Goal: Information Seeking & Learning: Learn about a topic

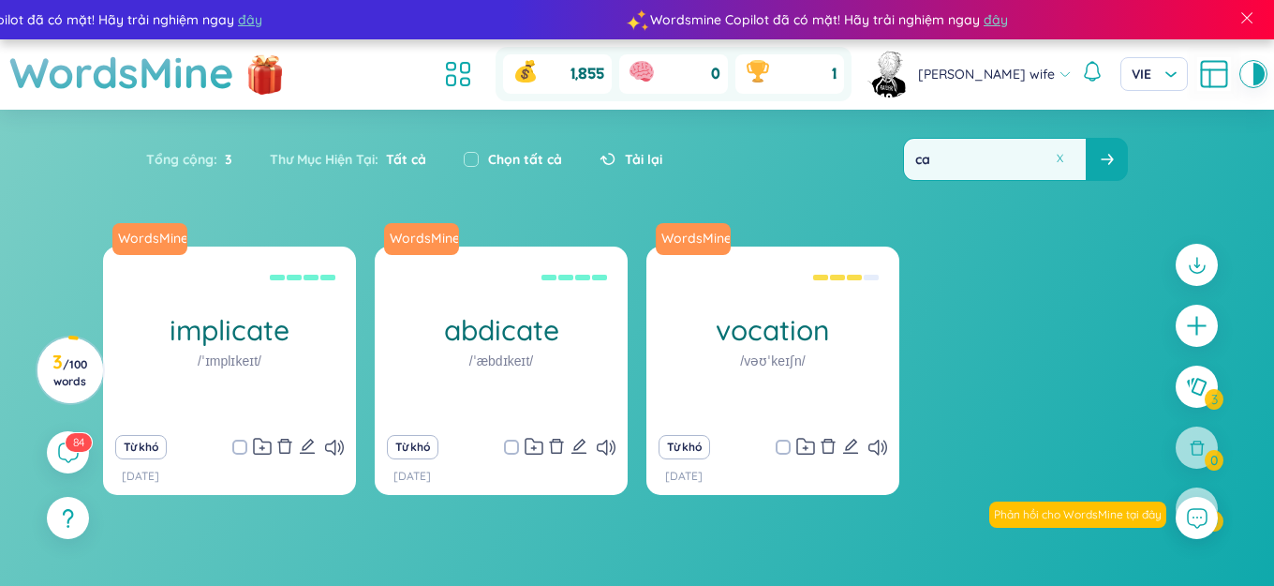
type input "c"
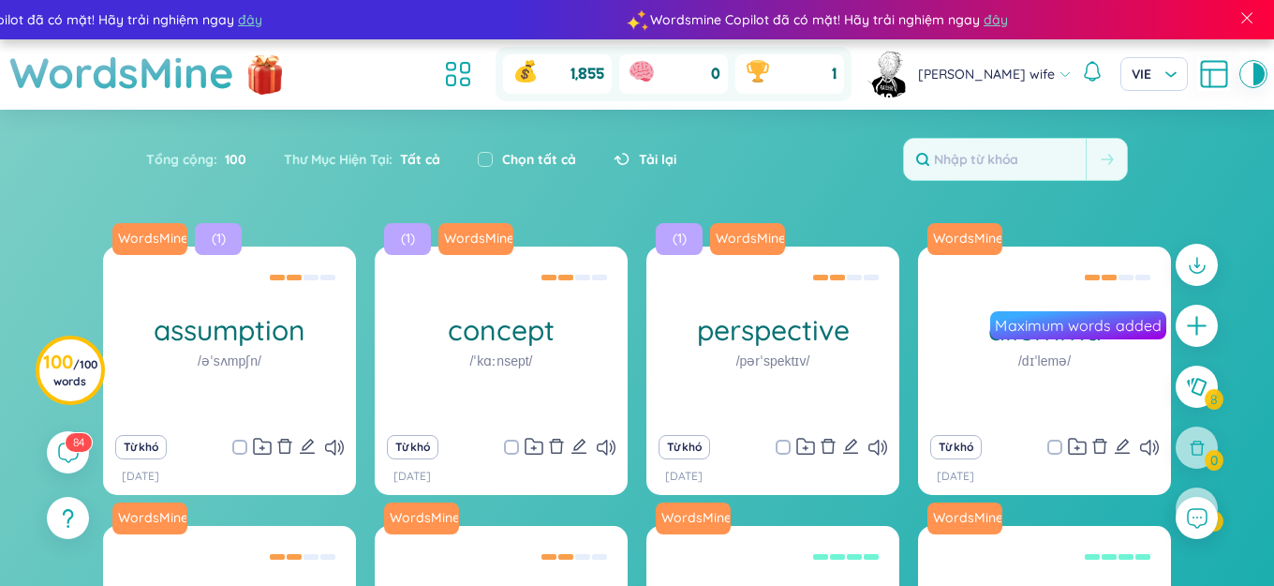
click at [728, 140] on div "Tổng cộng : 100 Thư Mục Hiện Tại : Tất cả Chọn tất cả Tải lại" at bounding box center [636, 168] width 1169 height 81
click at [475, 68] on icon at bounding box center [458, 74] width 34 height 34
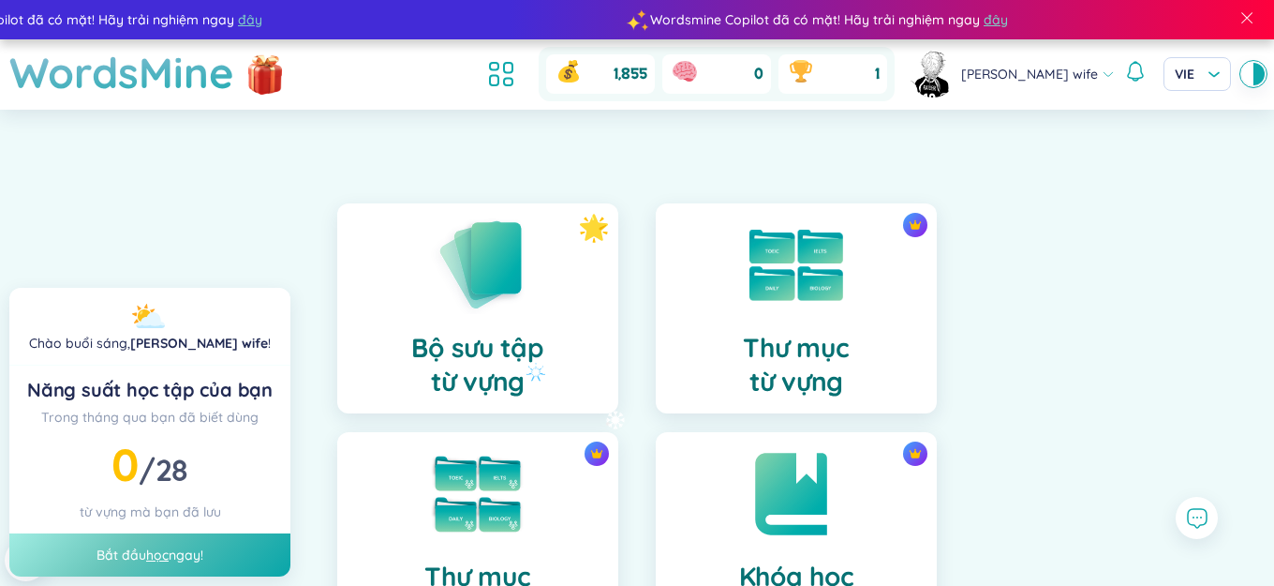
scroll to position [375, 0]
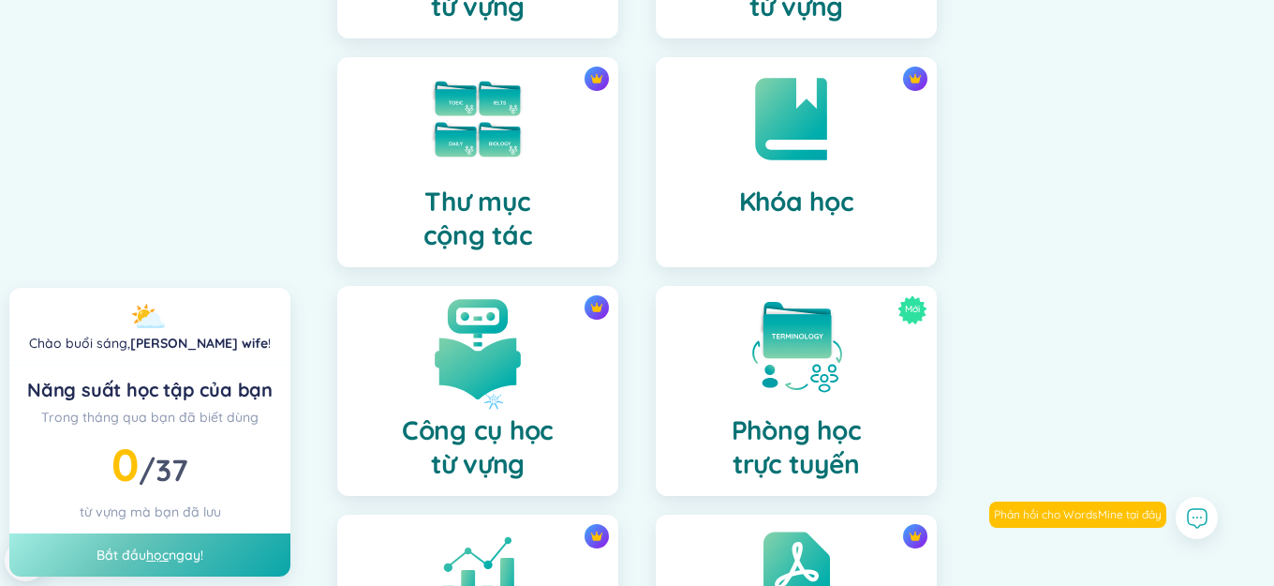
click at [484, 391] on img at bounding box center [477, 347] width 103 height 103
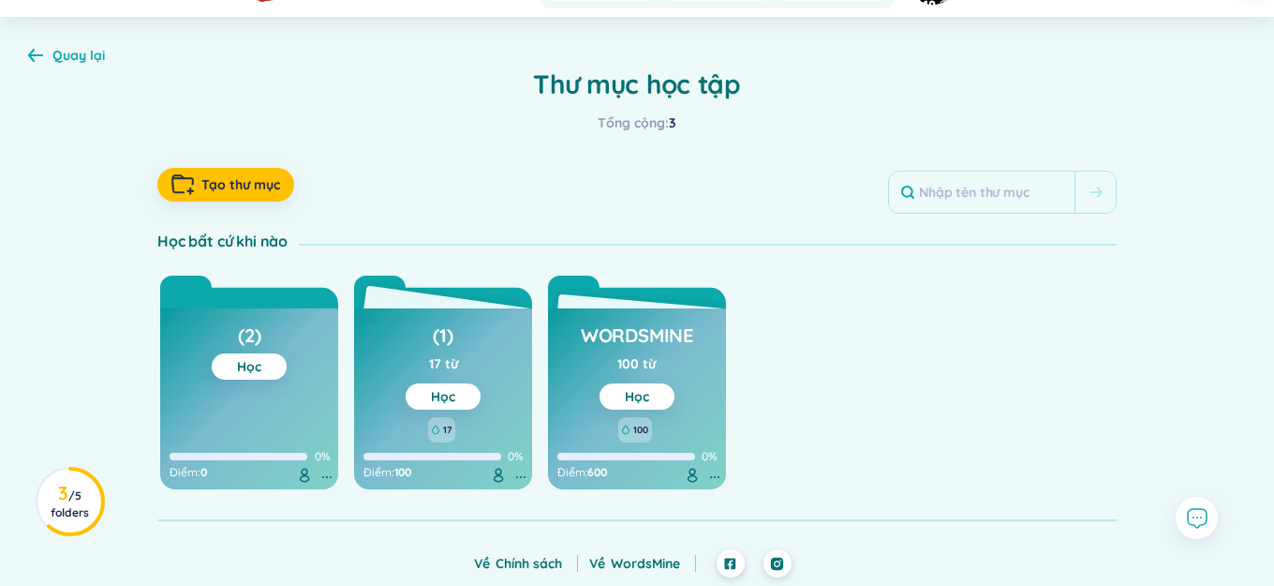
scroll to position [94, 0]
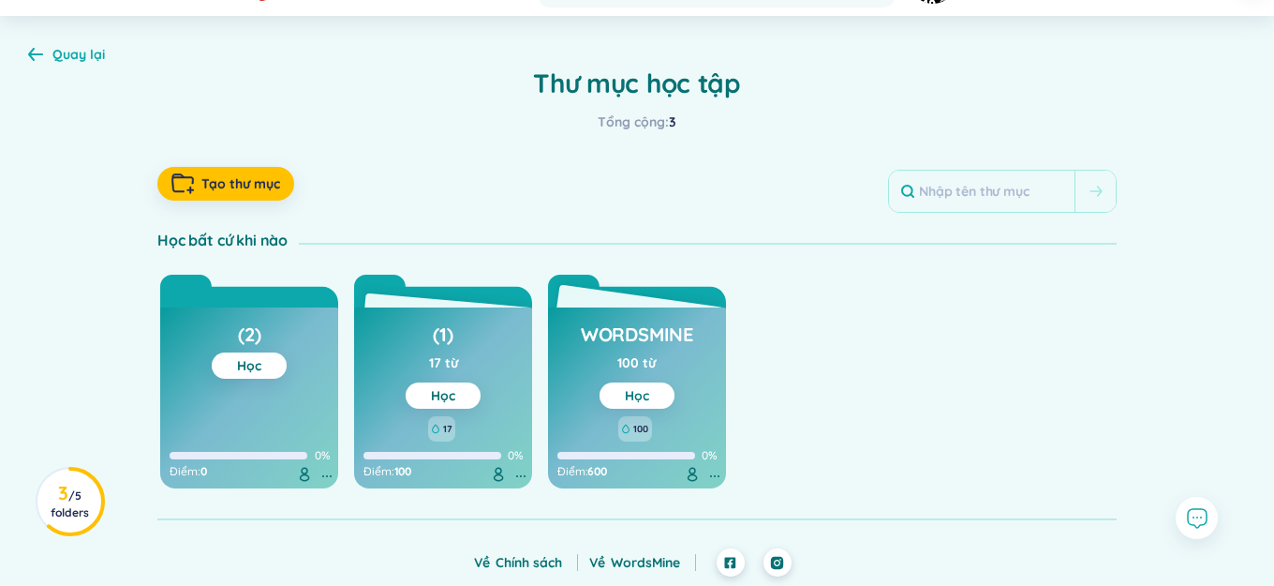
click at [637, 397] on link "Học" at bounding box center [637, 395] width 24 height 17
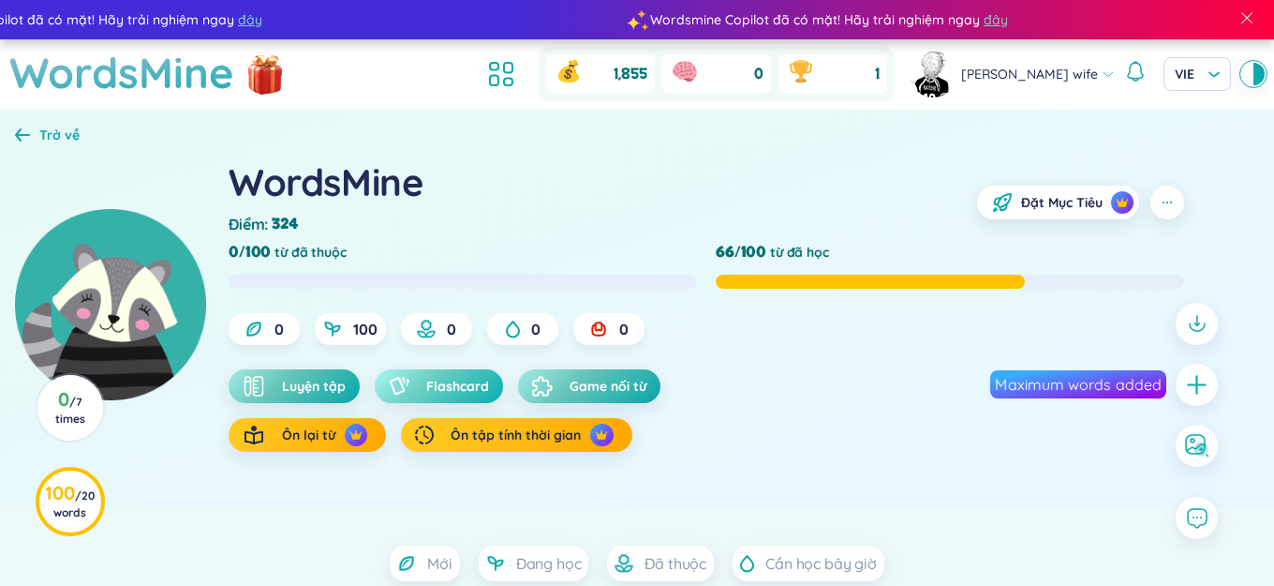
click at [456, 389] on span "Flashcard" at bounding box center [457, 386] width 63 height 19
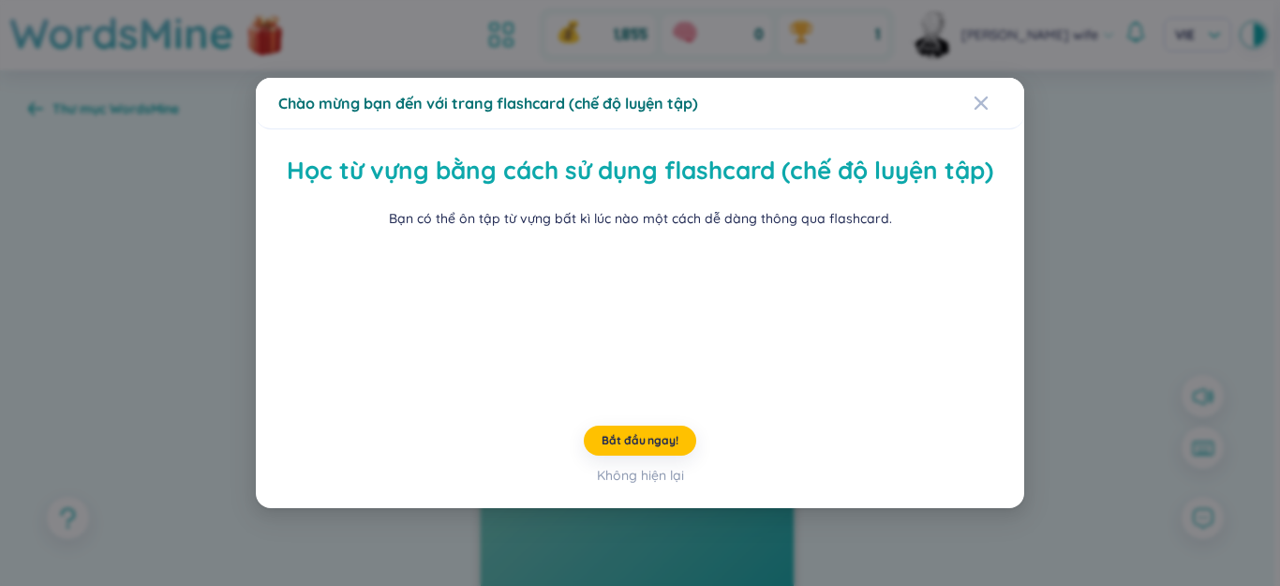
click at [1013, 358] on div "Học từ vựng bằng cách sử dụng flashcard (chế độ luyện tập) Bạn có thể ôn tập từ…" at bounding box center [640, 319] width 768 height 380
click at [1043, 351] on div "Chào mừng bạn đến với trang flashcard (chế độ luyện tập) Học từ vựng bằng cách …" at bounding box center [640, 293] width 1280 height 586
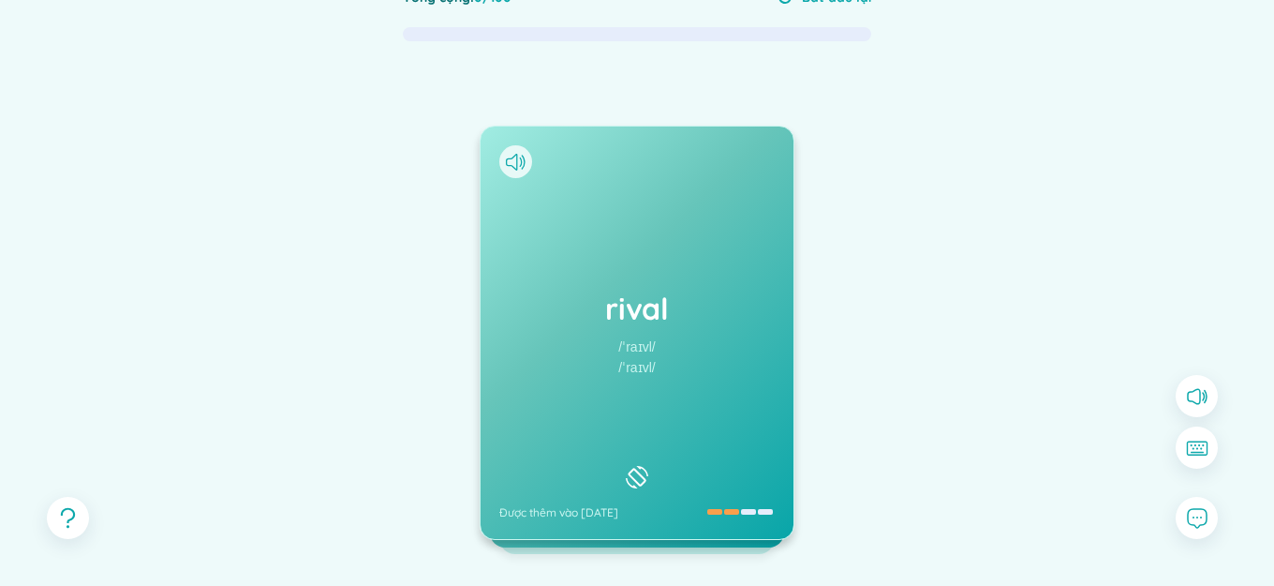
scroll to position [187, 0]
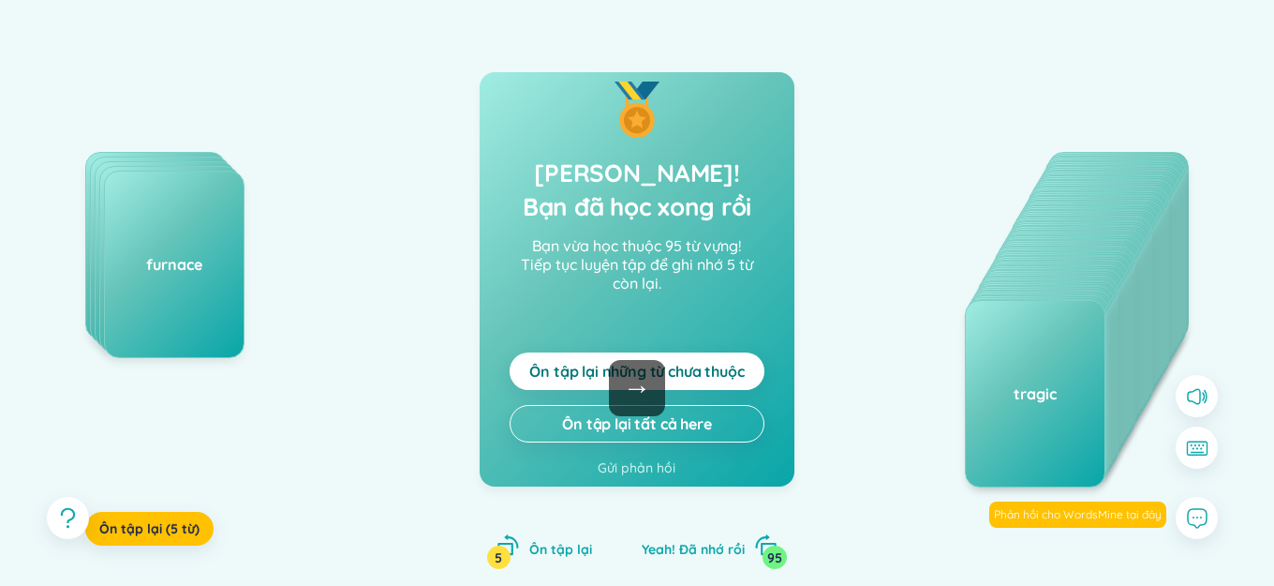
click at [680, 386] on button "Ôn tập lại những từ chưa thuộc" at bounding box center [637, 370] width 255 height 37
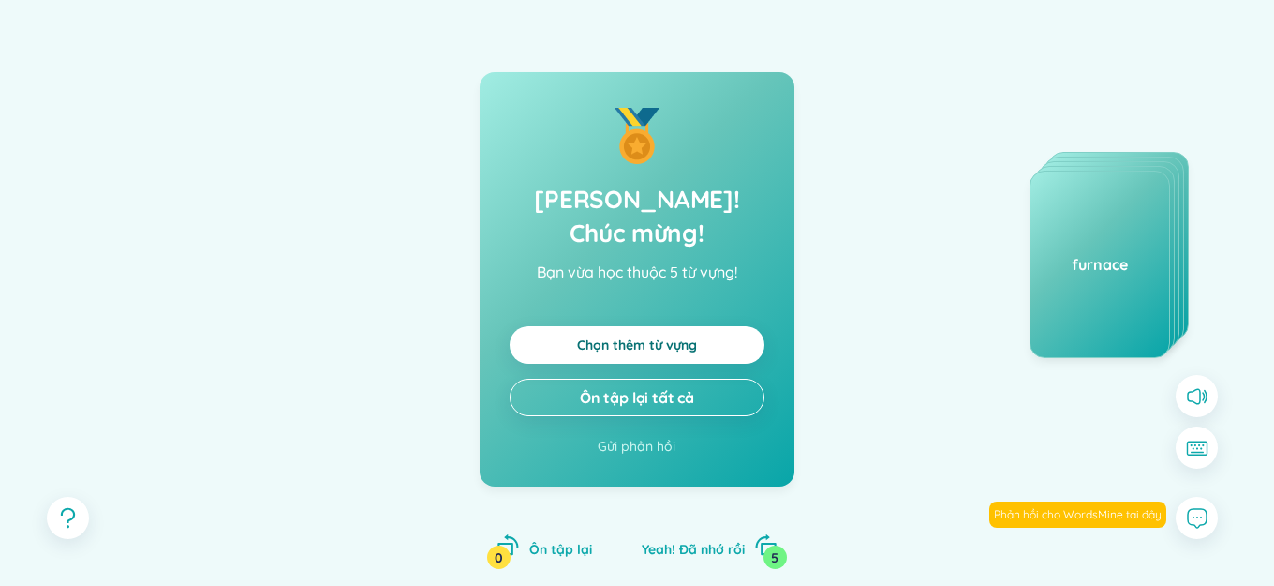
scroll to position [0, 0]
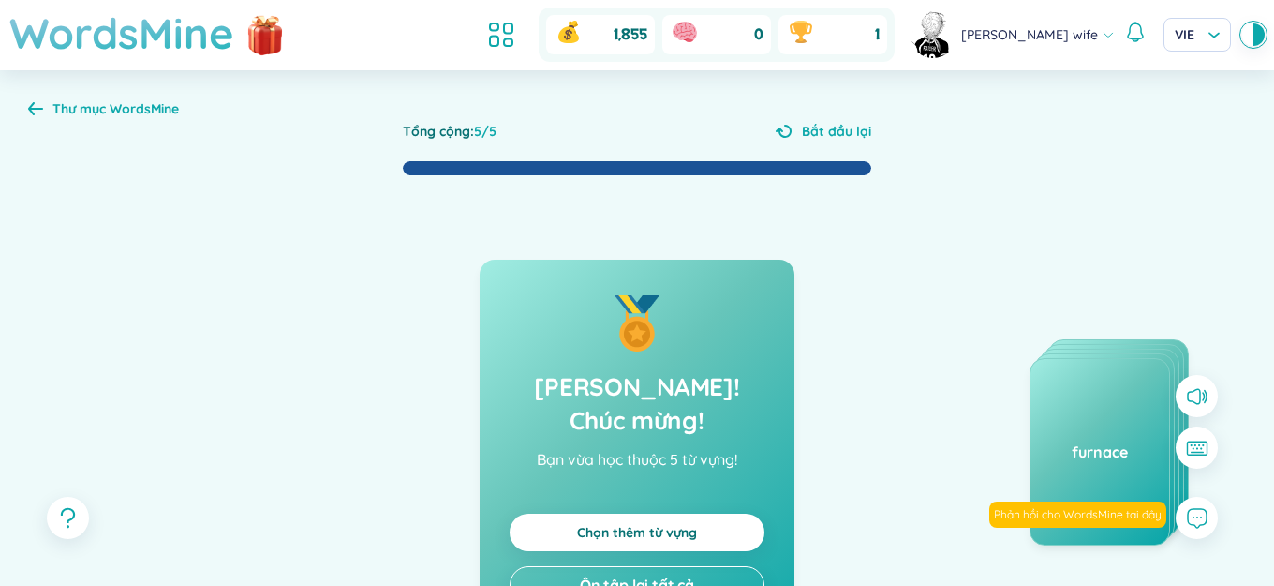
click at [151, 26] on h1 "WordsMine" at bounding box center [121, 33] width 225 height 67
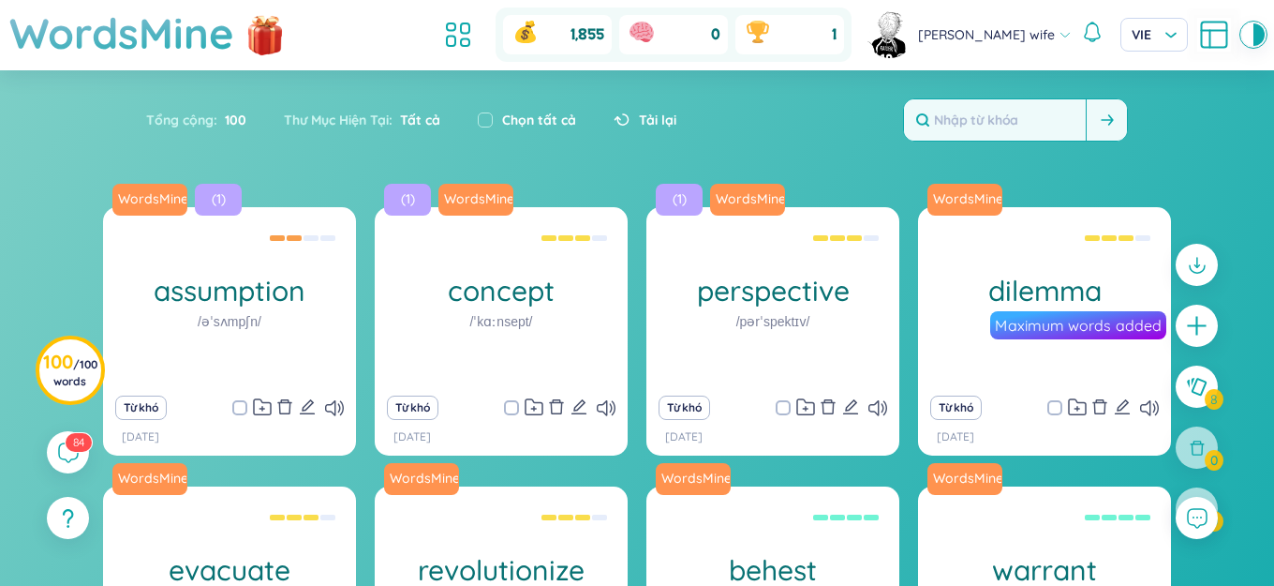
click at [976, 122] on input "text" at bounding box center [995, 119] width 182 height 41
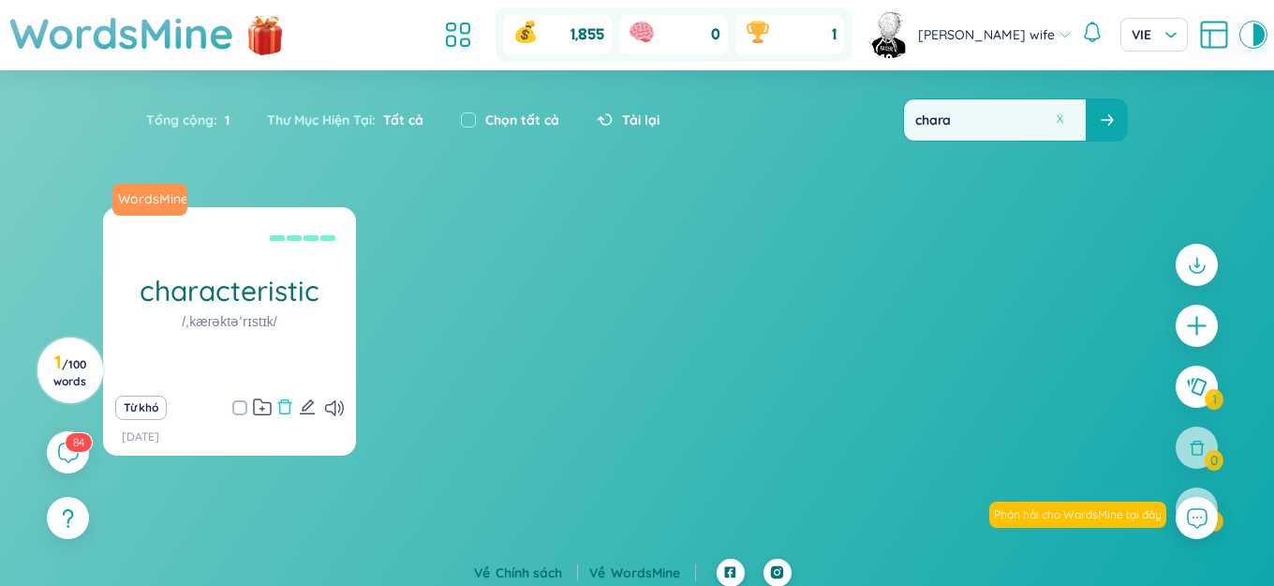
type input "chara"
click at [285, 410] on icon "delete" at bounding box center [284, 406] width 17 height 17
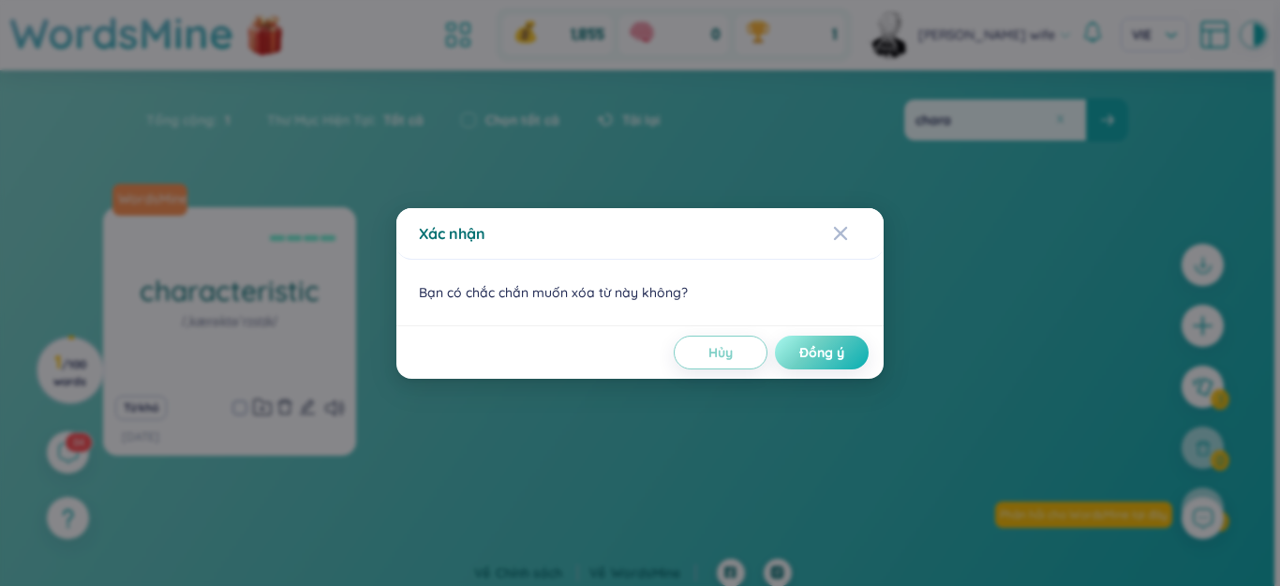
click at [780, 352] on button "Đồng ý" at bounding box center [822, 352] width 94 height 34
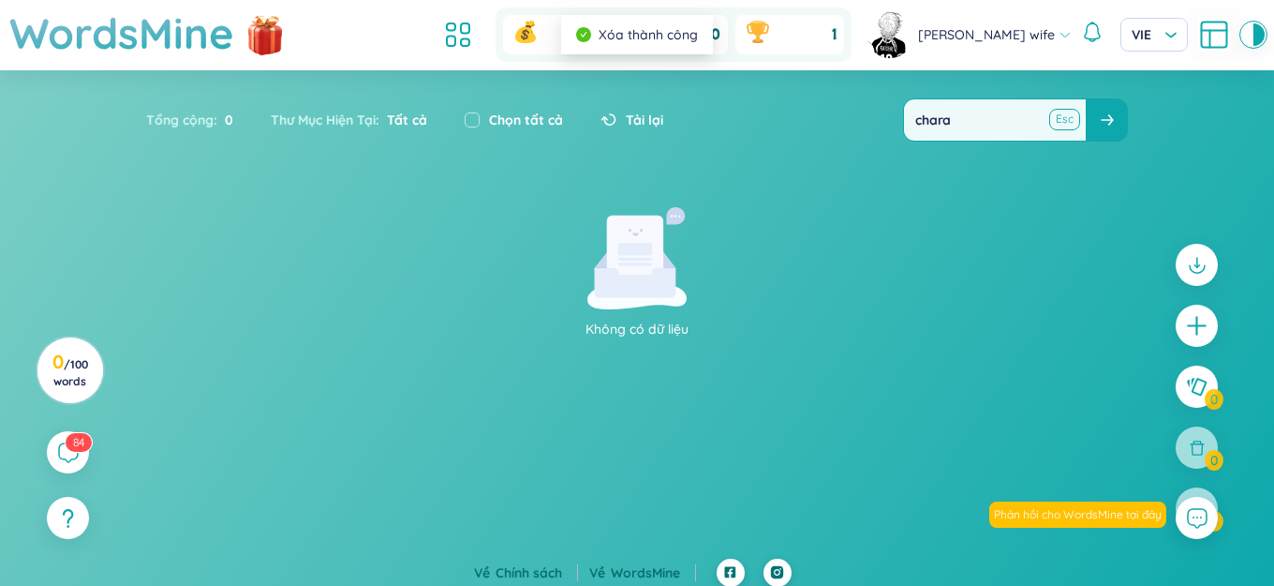
click at [1058, 125] on button at bounding box center [1064, 119] width 28 height 23
click at [1047, 119] on input "text" at bounding box center [995, 119] width 182 height 41
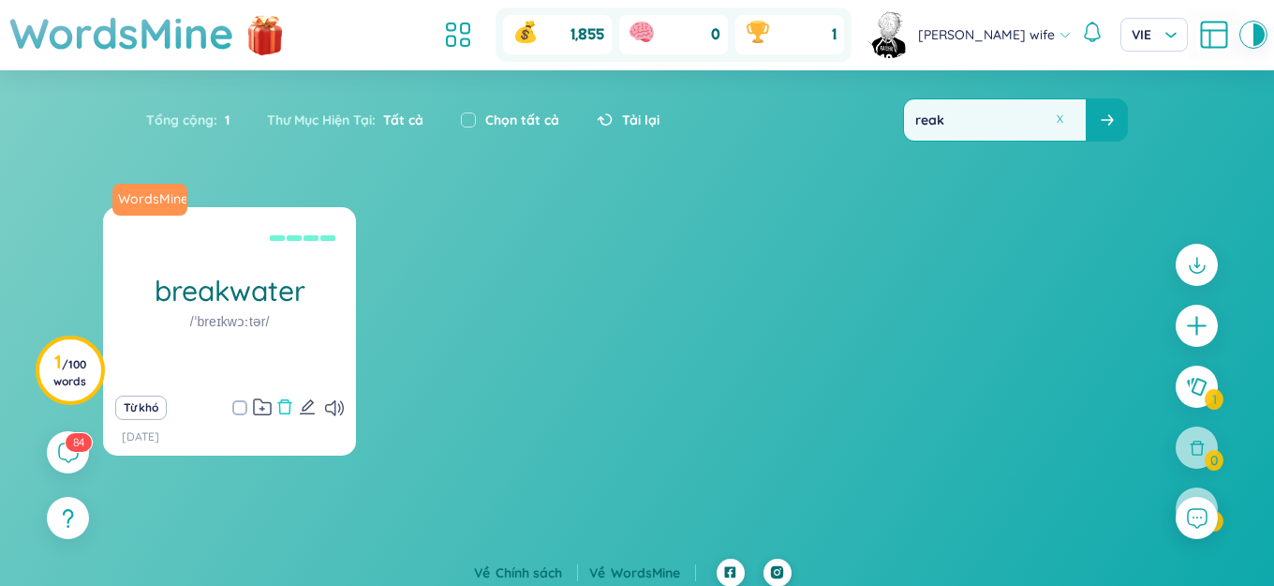
type input "reak"
click at [290, 407] on icon "delete" at bounding box center [285, 406] width 14 height 15
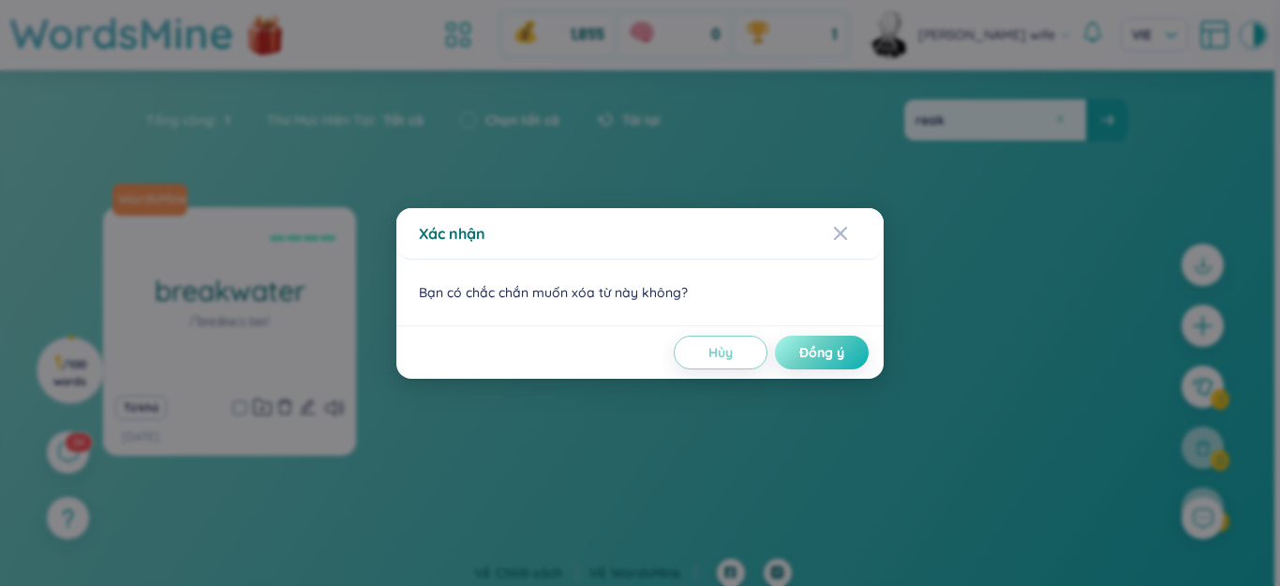
click at [834, 343] on span "Đồng ý" at bounding box center [821, 352] width 45 height 19
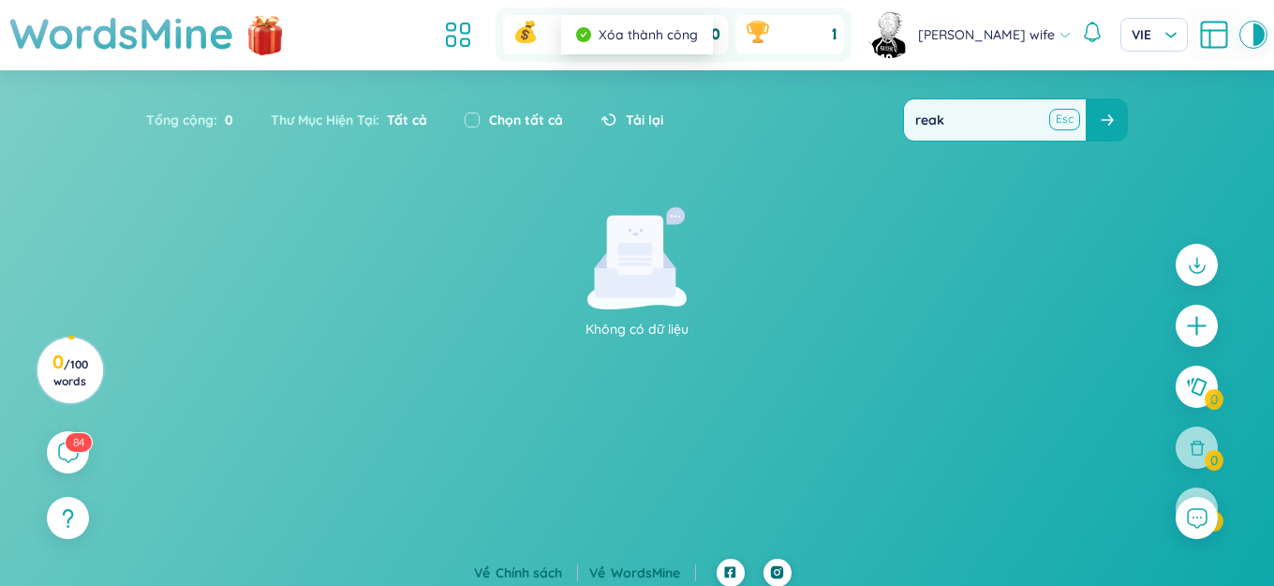
click at [1060, 125] on button at bounding box center [1064, 119] width 28 height 23
click at [1025, 127] on input "text" at bounding box center [995, 119] width 182 height 41
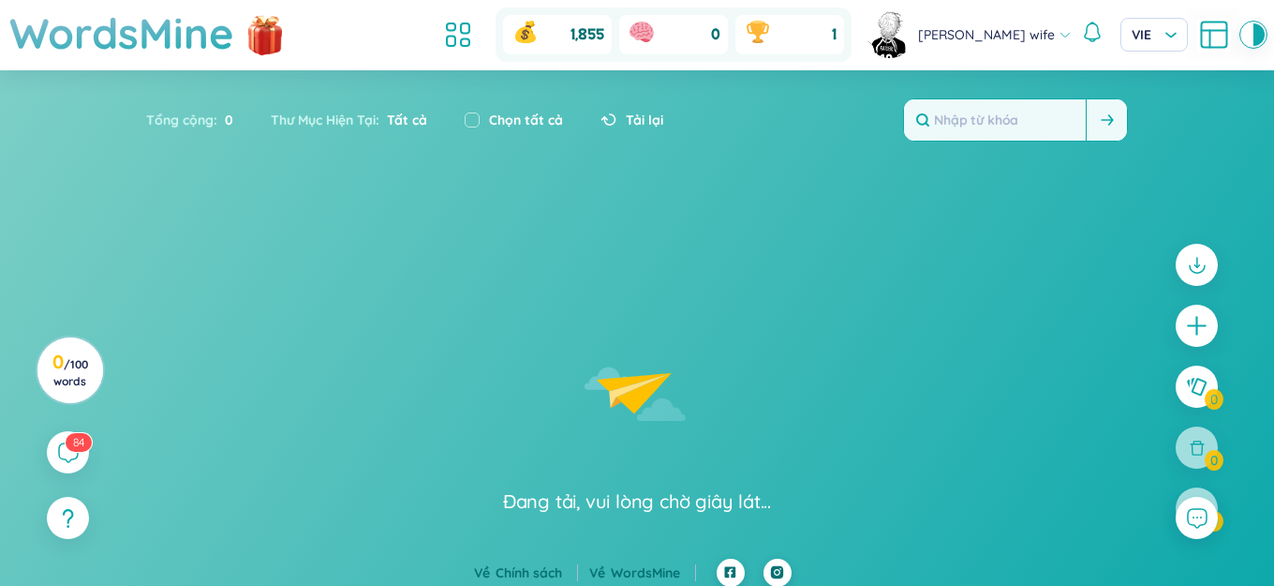
type input "j"
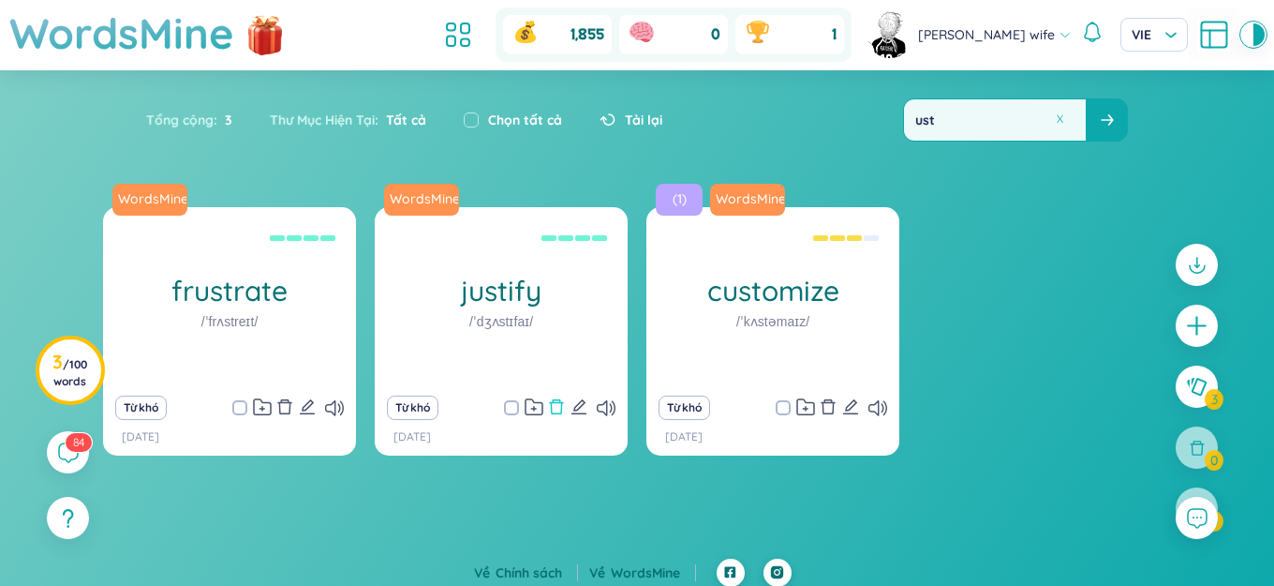
type input "ust"
click at [558, 413] on icon "delete" at bounding box center [557, 406] width 14 height 15
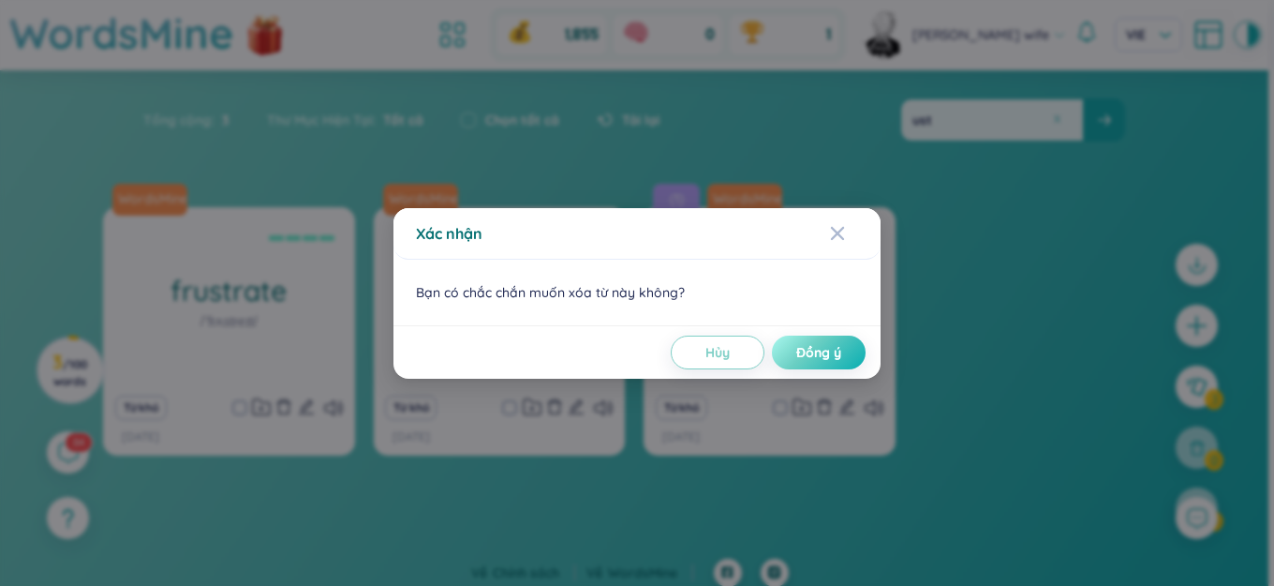
click at [825, 348] on span "Đồng ý" at bounding box center [818, 352] width 45 height 19
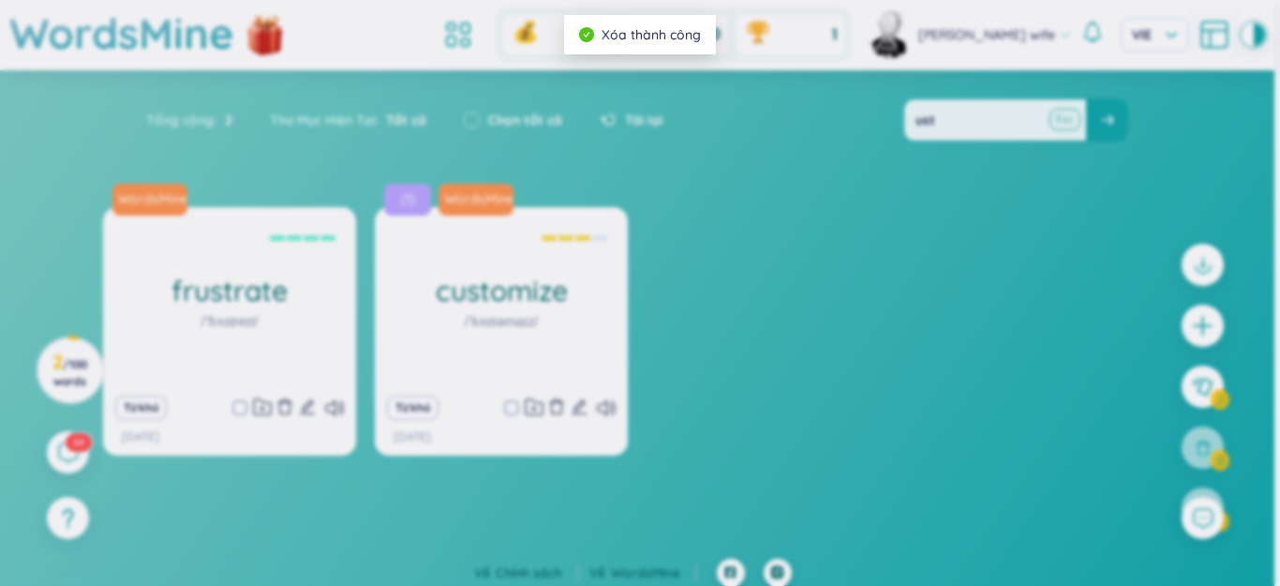
click at [1059, 119] on button at bounding box center [1064, 119] width 28 height 23
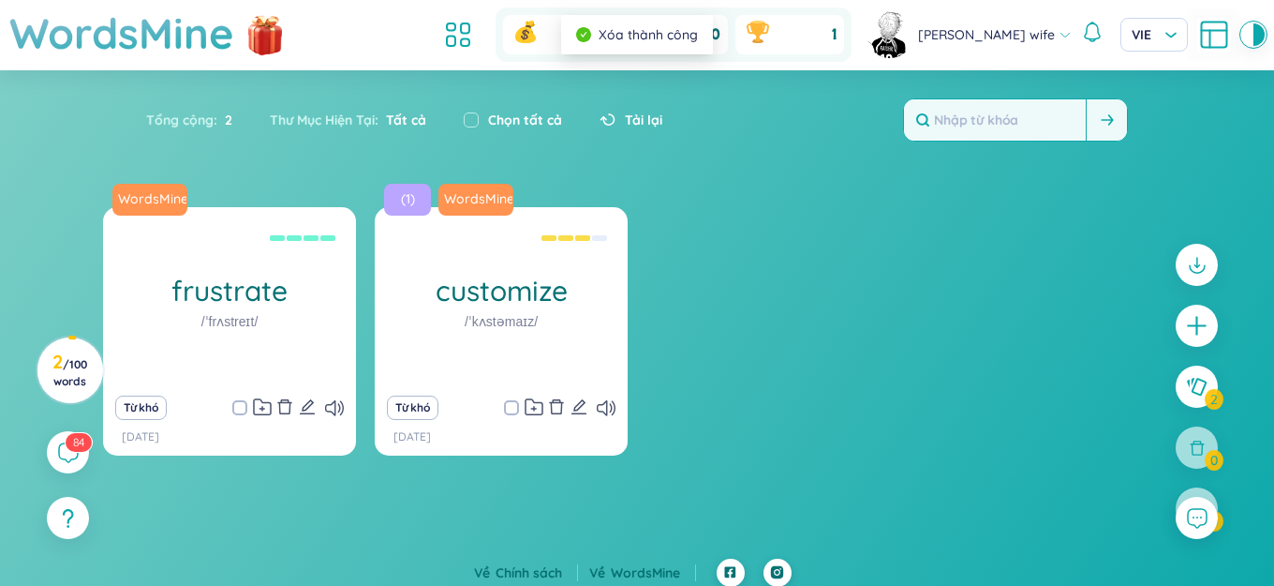
click at [1028, 119] on input "text" at bounding box center [995, 119] width 182 height 41
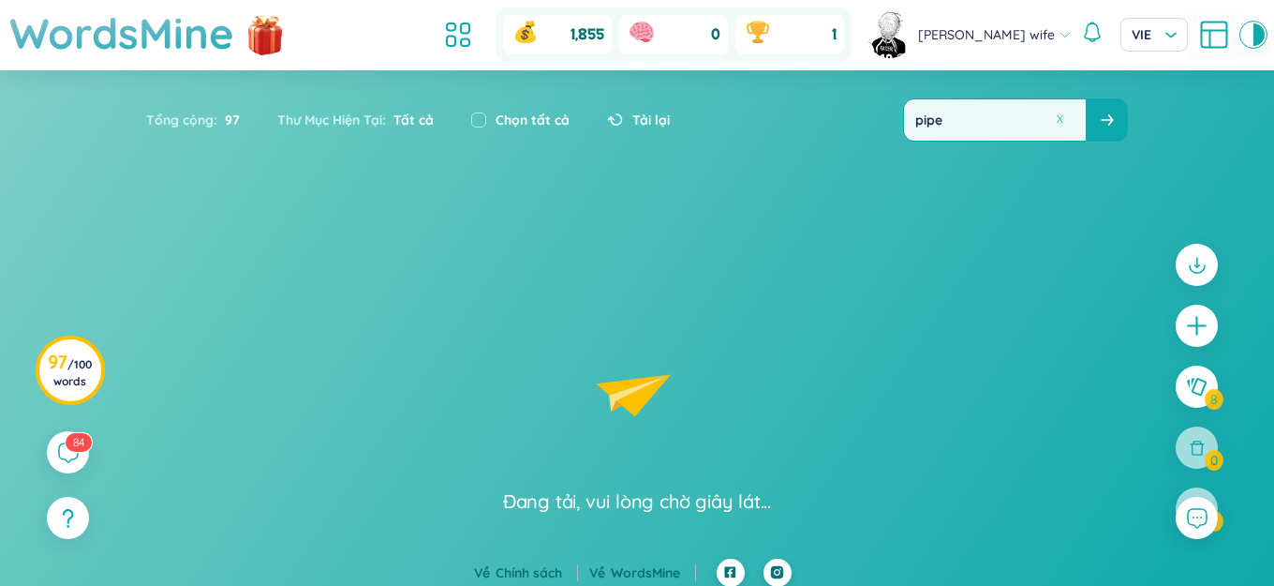
type input "pipe"
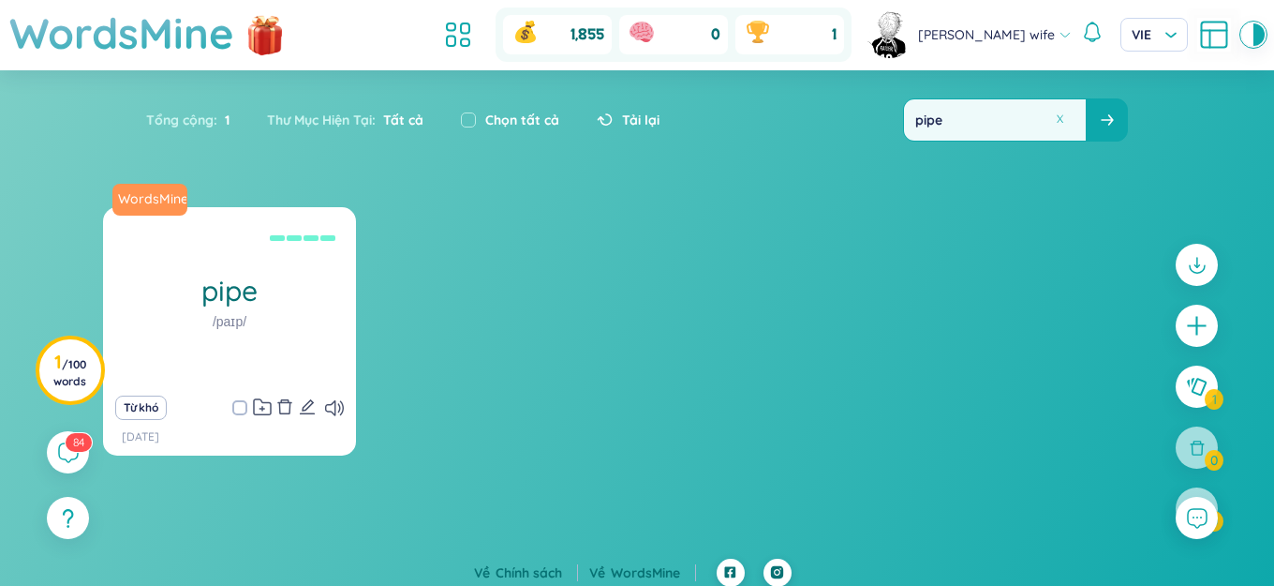
click at [285, 407] on icon "delete" at bounding box center [284, 406] width 17 height 17
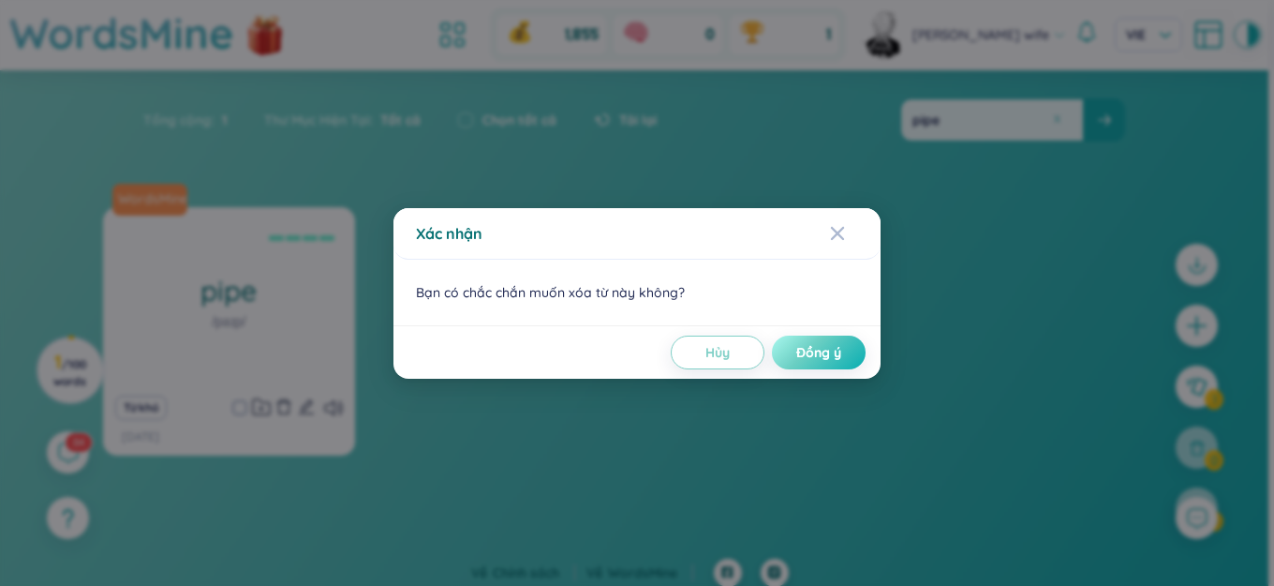
click at [837, 357] on span "Đồng ý" at bounding box center [818, 352] width 45 height 19
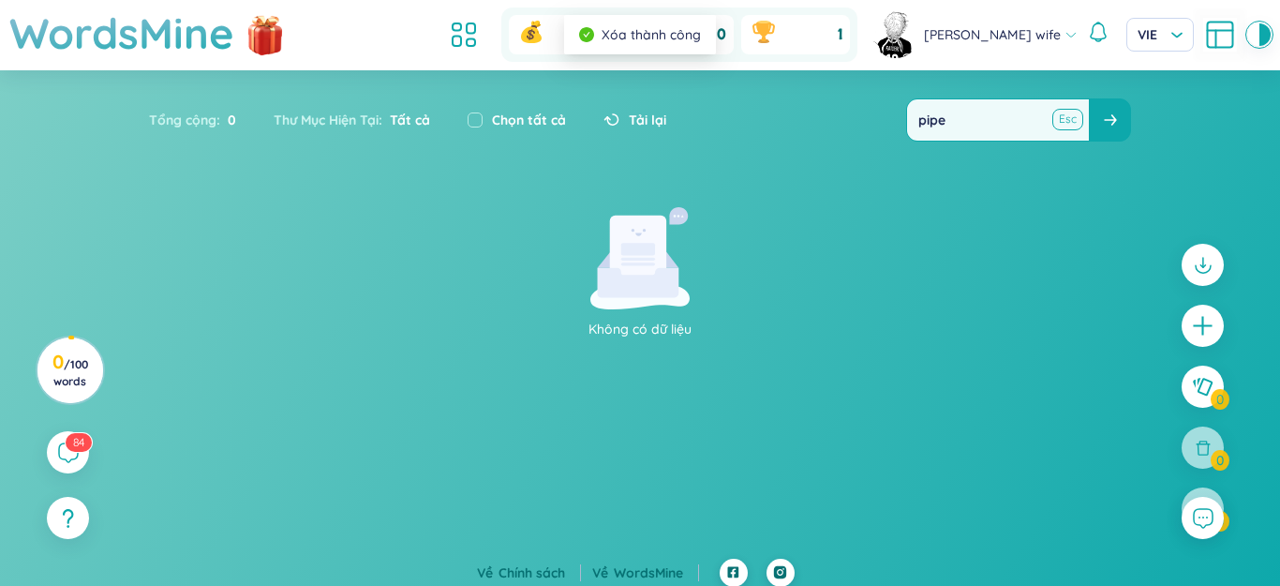
click at [1062, 117] on button at bounding box center [1067, 119] width 28 height 23
click at [1035, 118] on input "text" at bounding box center [995, 119] width 182 height 41
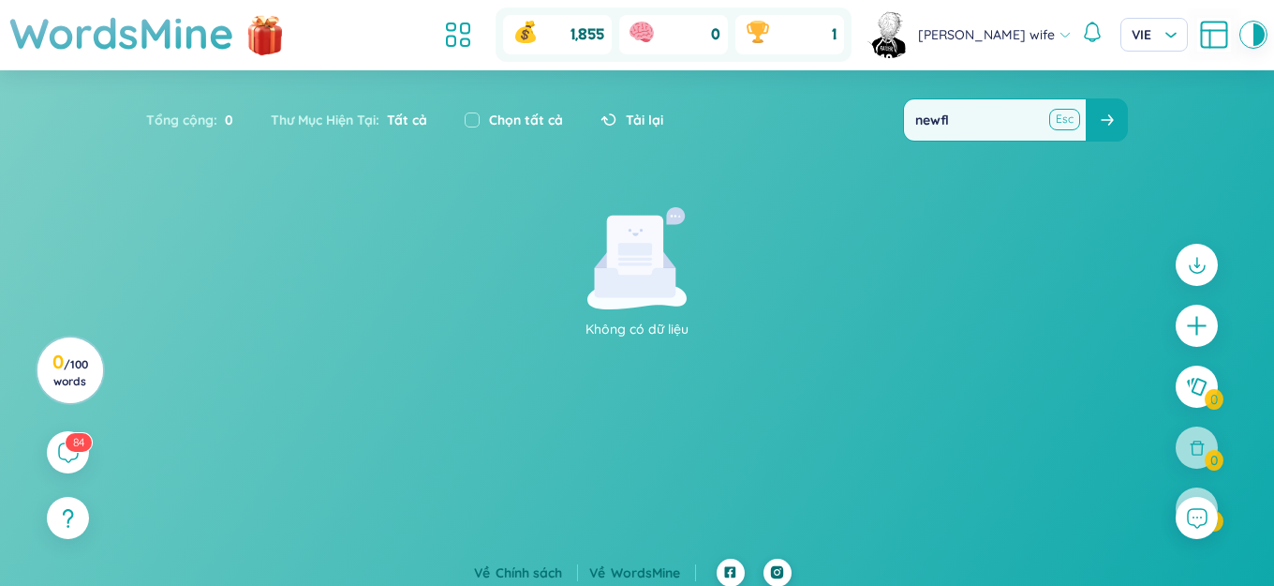
type input "newfl"
click at [1061, 118] on button at bounding box center [1064, 119] width 28 height 23
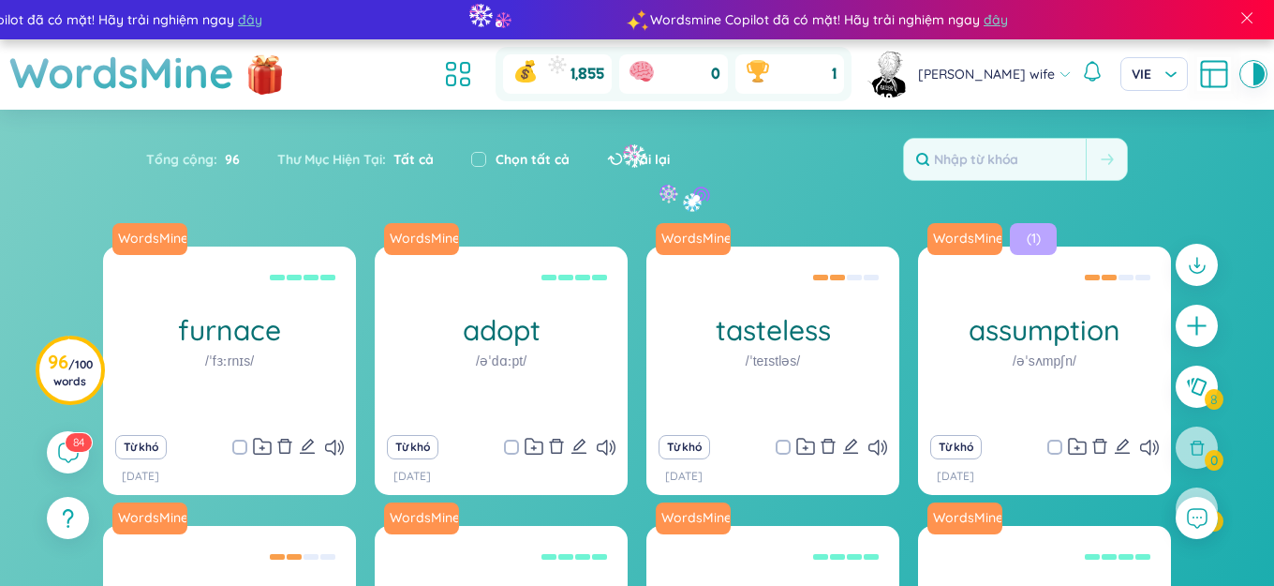
click at [715, 179] on div "Tổng cộng : 96 Thư Mục Hiện Tại : Tất cả Chọn tất cả Tải lại" at bounding box center [636, 168] width 1169 height 81
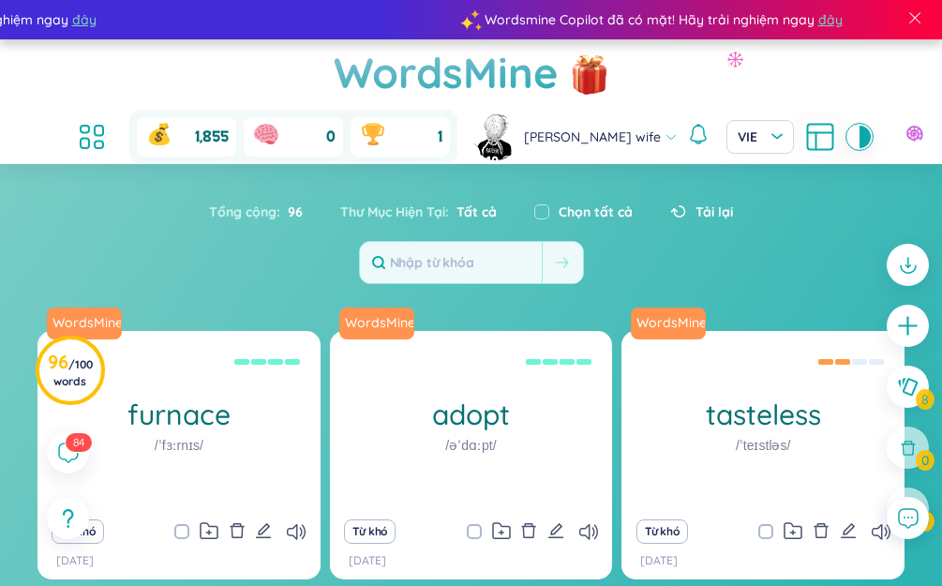
click at [833, 215] on div "Tổng cộng : 96 Thư Mục Hiện Tại : Tất cả Chọn tất cả Tải lại" at bounding box center [471, 238] width 942 height 111
